Goal: Task Accomplishment & Management: Use online tool/utility

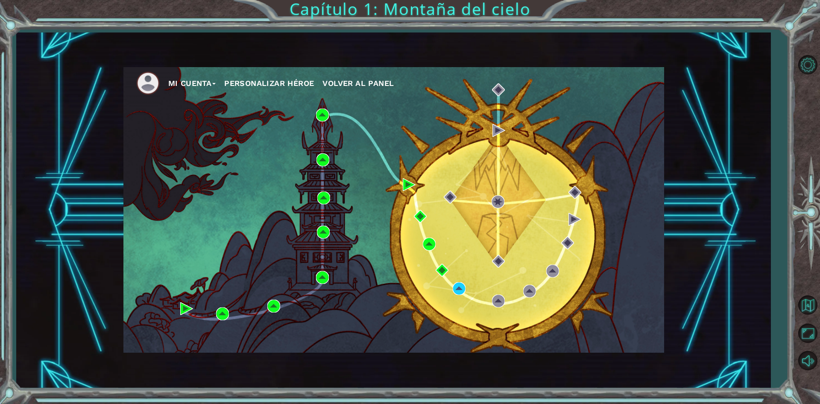
drag, startPoint x: 394, startPoint y: 236, endPoint x: 450, endPoint y: 290, distance: 77.9
click at [450, 290] on div "Mi Cuenta Personalizar héroe Volver al panel" at bounding box center [393, 209] width 541 height 285
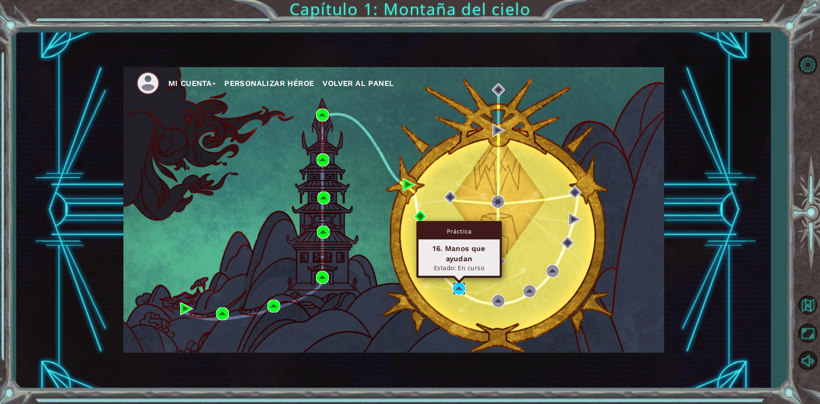
click at [460, 286] on img at bounding box center [459, 288] width 13 height 13
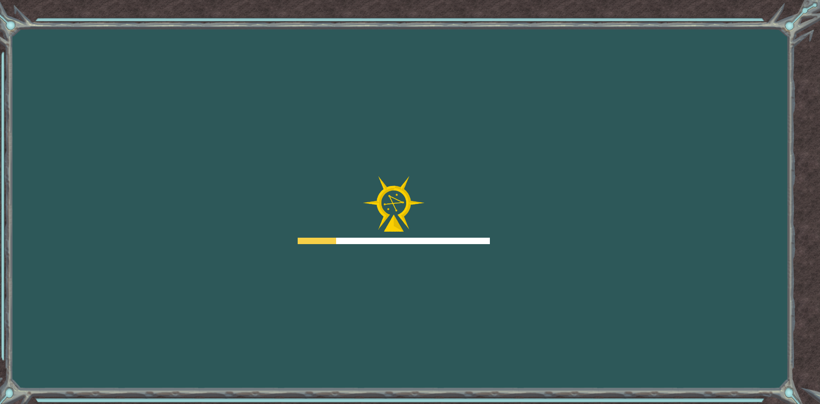
drag, startPoint x: 432, startPoint y: 106, endPoint x: 394, endPoint y: 23, distance: 91.7
click at [432, 106] on div "Objetivos Error al cargar el servidor Deberás unirte a un curso para jugar a es…" at bounding box center [410, 202] width 820 height 404
drag, startPoint x: 0, startPoint y: 133, endPoint x: 243, endPoint y: -35, distance: 295.2
click at [243, 0] on html "Goals Error cargando del servidor Deberás unirte a un curso para jugar a este n…" at bounding box center [410, 202] width 820 height 404
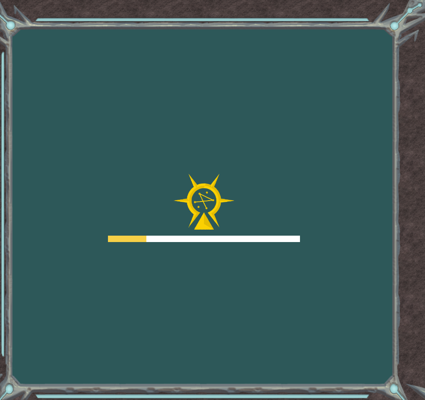
drag, startPoint x: 328, startPoint y: 50, endPoint x: 224, endPoint y: 42, distance: 103.7
click at [182, 47] on div "Goals Error cargando del servidor Deberás unirte a un curso para jugar a este n…" at bounding box center [212, 200] width 425 height 400
drag, startPoint x: 258, startPoint y: 7, endPoint x: 148, endPoint y: 59, distance: 121.5
click at [160, 36] on div "Goals Error cargando del servidor Deberás unirte a un curso para jugar a este n…" at bounding box center [212, 200] width 425 height 400
drag, startPoint x: 117, startPoint y: 86, endPoint x: -50, endPoint y: 65, distance: 167.8
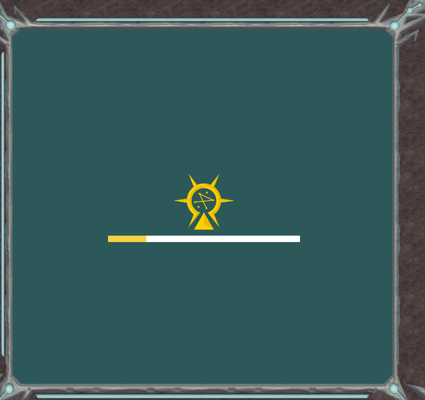
click at [0, 65] on html "Goals Error cargando del servidor Deberás unirte a un curso para jugar a este n…" at bounding box center [212, 200] width 425 height 400
drag, startPoint x: 67, startPoint y: 28, endPoint x: -3, endPoint y: 11, distance: 72.5
click at [0, 11] on html "Goals Error cargando del servidor Deberás unirte a un curso para jugar a este n…" at bounding box center [212, 200] width 425 height 400
click at [199, 51] on div "Goals Error cargando del servidor Deberás unirte a un curso para jugar a este n…" at bounding box center [212, 200] width 425 height 400
drag, startPoint x: 258, startPoint y: 84, endPoint x: 9, endPoint y: 111, distance: 250.0
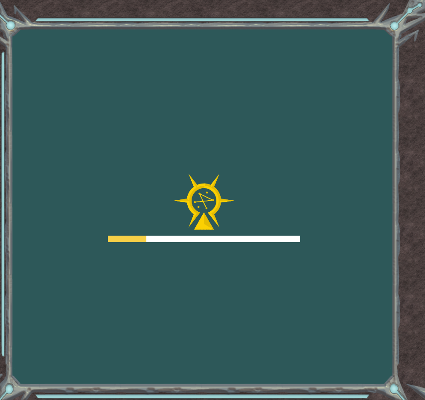
click at [9, 111] on div "Goals Error cargando del servidor Deberás unirte a un curso para jugar a este n…" at bounding box center [212, 200] width 425 height 400
drag, startPoint x: 243, startPoint y: 76, endPoint x: 77, endPoint y: 85, distance: 166.3
click at [93, 88] on div "Goals Error cargando del servidor Deberás unirte a un curso para jugar a este n…" at bounding box center [212, 200] width 425 height 400
drag, startPoint x: 68, startPoint y: 82, endPoint x: -103, endPoint y: 124, distance: 176.4
click at [0, 124] on html "Goals Error cargando del servidor Deberás unirte a un curso para jugar a este n…" at bounding box center [212, 200] width 425 height 400
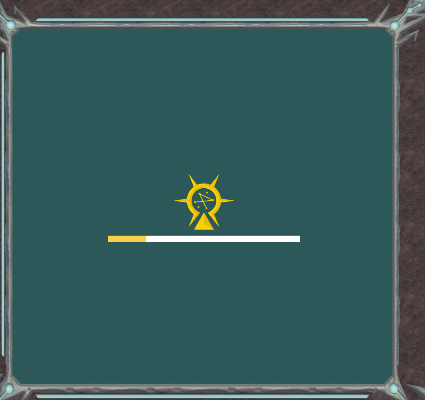
drag, startPoint x: 189, startPoint y: 58, endPoint x: 144, endPoint y: 39, distance: 48.4
click at [151, 49] on div "Goals Error cargando del servidor Deberás unirte a un curso para jugar a este n…" at bounding box center [212, 200] width 425 height 400
drag, startPoint x: 174, startPoint y: 26, endPoint x: 183, endPoint y: 14, distance: 14.9
click at [182, 18] on div "Goals Error cargando del servidor Deberás unirte a un curso para jugar a este n…" at bounding box center [212, 200] width 425 height 400
drag, startPoint x: 188, startPoint y: 12, endPoint x: 181, endPoint y: 5, distance: 9.7
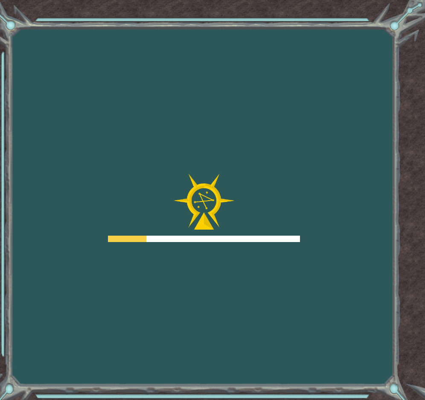
click at [186, 9] on div "Goals Error cargando del servidor Deberás unirte a un curso para jugar a este n…" at bounding box center [212, 200] width 425 height 400
drag, startPoint x: 180, startPoint y: 5, endPoint x: 177, endPoint y: 112, distance: 107.2
click at [171, 25] on div "Goals Error cargando del servidor Deberás unirte a un curso para jugar a este n…" at bounding box center [212, 200] width 425 height 400
drag, startPoint x: 193, startPoint y: 140, endPoint x: 182, endPoint y: 124, distance: 18.5
click at [182, 124] on div "Goals Error cargando del servidor Deberás unirte a un curso para jugar a este n…" at bounding box center [212, 200] width 425 height 400
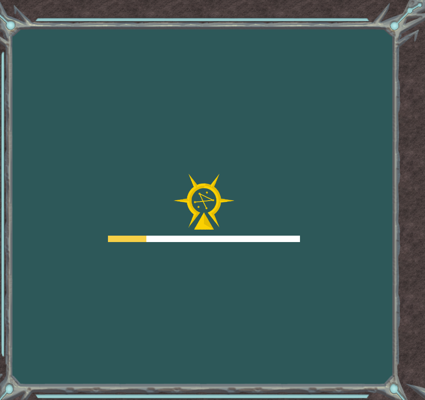
drag, startPoint x: 183, startPoint y: 131, endPoint x: 83, endPoint y: 39, distance: 135.4
drag, startPoint x: 83, startPoint y: 39, endPoint x: 65, endPoint y: 28, distance: 21.5
click at [65, 28] on div "Goals Error cargando del servidor Deberás unirte a un curso para jugar a este n…" at bounding box center [212, 200] width 425 height 400
drag, startPoint x: 295, startPoint y: 12, endPoint x: 258, endPoint y: 14, distance: 36.3
click at [258, 14] on div "Goals Error cargando del servidor Deberás unirte a un curso para jugar a este n…" at bounding box center [212, 200] width 425 height 400
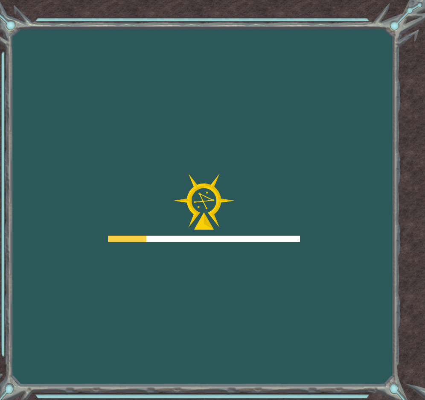
drag, startPoint x: 266, startPoint y: 78, endPoint x: 208, endPoint y: 84, distance: 58.0
click at [263, 78] on div "Goals Error cargando del servidor Deberás unirte a un curso para jugar a este n…" at bounding box center [212, 200] width 425 height 400
drag, startPoint x: 208, startPoint y: 84, endPoint x: 123, endPoint y: 60, distance: 88.3
click at [139, 72] on div "Goals Error cargando del servidor Deberás unirte a un curso para jugar a este n…" at bounding box center [212, 200] width 425 height 400
drag, startPoint x: 170, startPoint y: 88, endPoint x: 155, endPoint y: 106, distance: 23.1
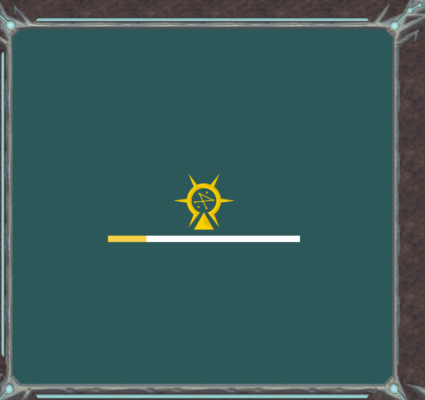
click at [169, 91] on div "Goals Error cargando del servidor Deberás unirte a un curso para jugar a este n…" at bounding box center [212, 200] width 425 height 400
drag, startPoint x: 328, startPoint y: 161, endPoint x: 296, endPoint y: 175, distance: 34.4
click at [296, 175] on div "Goals Error cargando del servidor Deberás unirte a un curso para jugar a este n…" at bounding box center [212, 200] width 425 height 400
drag, startPoint x: 316, startPoint y: 264, endPoint x: 319, endPoint y: 120, distance: 144.4
click at [328, 165] on div "Goals Error cargando del servidor Deberás unirte a un curso para jugar a este n…" at bounding box center [212, 200] width 425 height 400
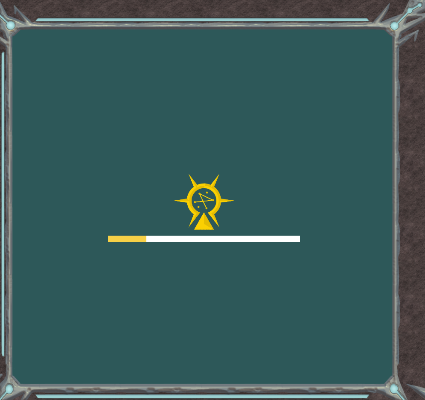
drag, startPoint x: 310, startPoint y: 67, endPoint x: 291, endPoint y: -10, distance: 78.8
click at [291, 0] on html "Goals Error cargando del servidor Deberás unirte a un curso para jugar a este n…" at bounding box center [212, 200] width 425 height 400
drag, startPoint x: 283, startPoint y: 3, endPoint x: 119, endPoint y: 163, distance: 228.6
click at [119, 163] on div "Goals Error cargando del servidor Deberás unirte a un curso para jugar a este n…" at bounding box center [212, 200] width 425 height 400
drag, startPoint x: 143, startPoint y: 150, endPoint x: 155, endPoint y: 129, distance: 24.6
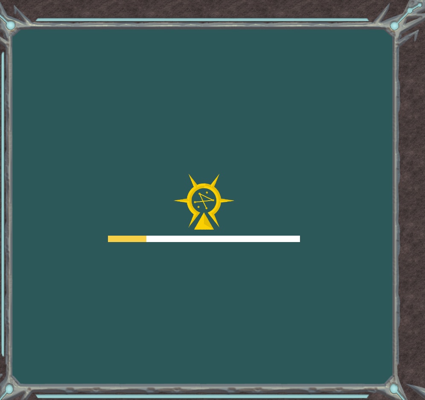
click at [192, 102] on div "Goals Error cargando del servidor Deberás unirte a un curso para jugar a este n…" at bounding box center [212, 200] width 425 height 400
drag, startPoint x: 175, startPoint y: 114, endPoint x: 19, endPoint y: -100, distance: 264.7
click at [19, 0] on html "Goals Error cargando del servidor Deberás unirte a un curso para jugar a este n…" at bounding box center [212, 200] width 425 height 400
